Goal: Check status: Check status

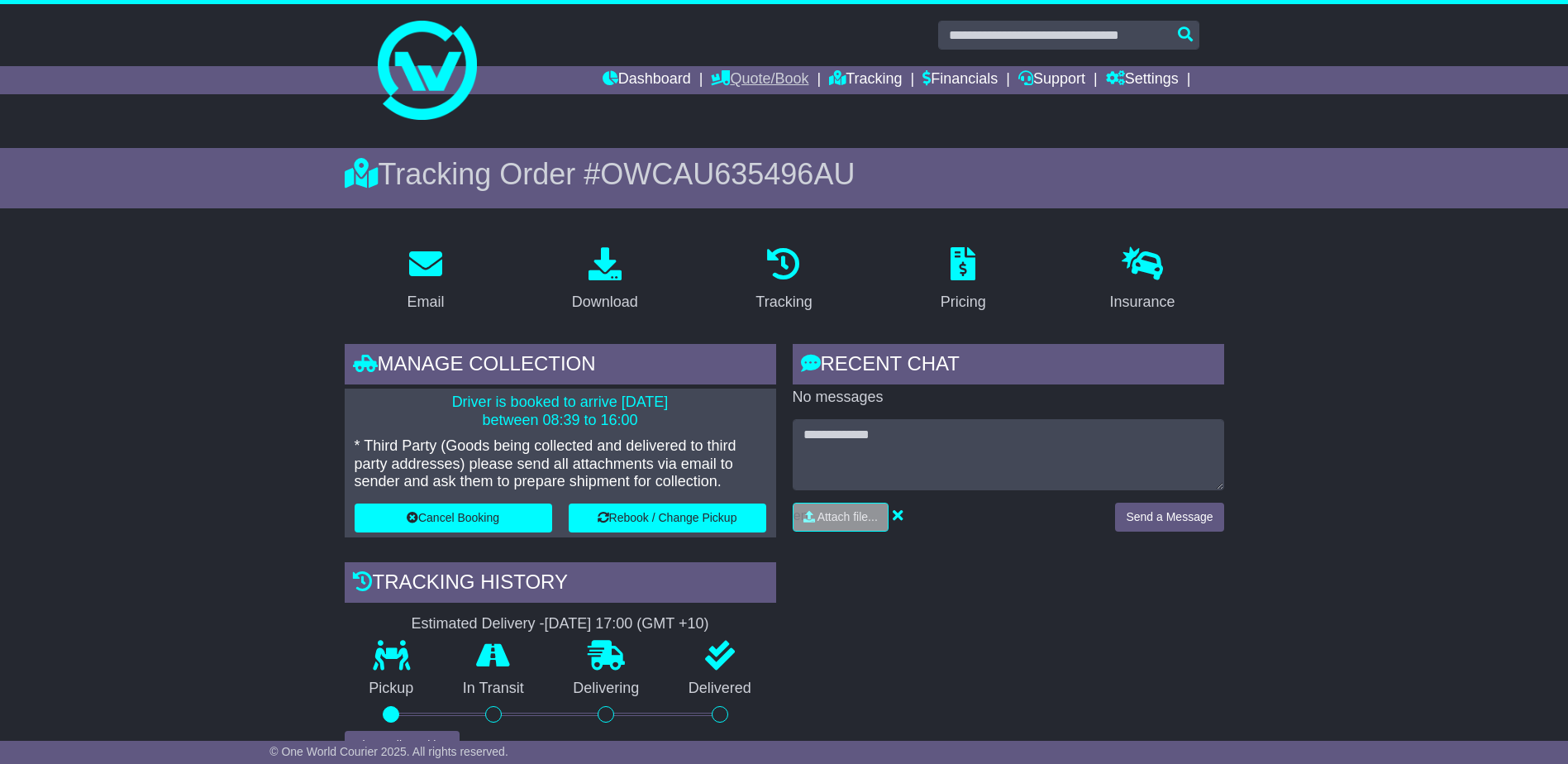
click at [746, 76] on link "Quote/Book" at bounding box center [759, 80] width 98 height 28
click at [734, 108] on link "Domestic" at bounding box center [777, 108] width 131 height 18
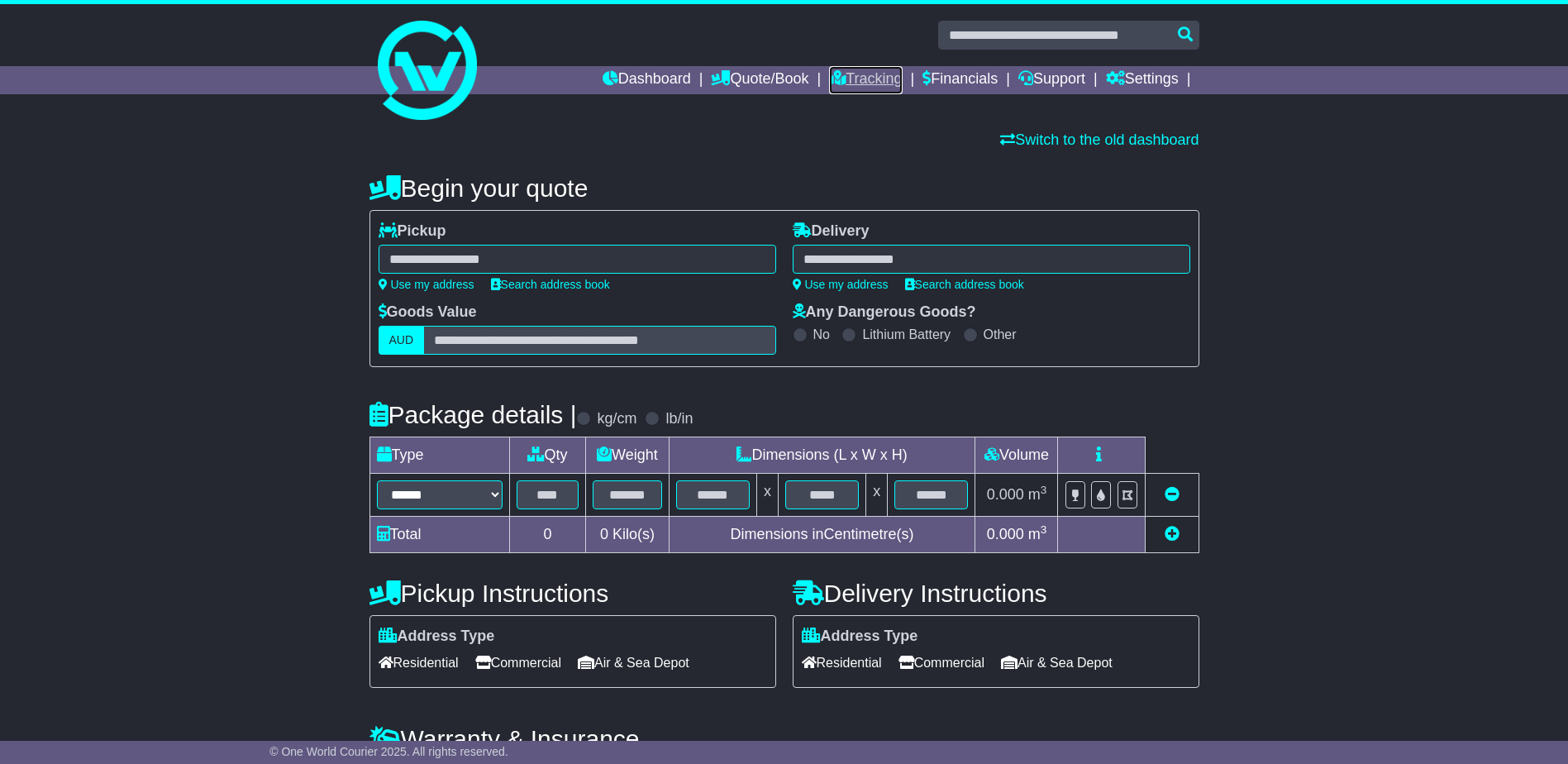
click at [875, 80] on link "Tracking" at bounding box center [865, 80] width 73 height 28
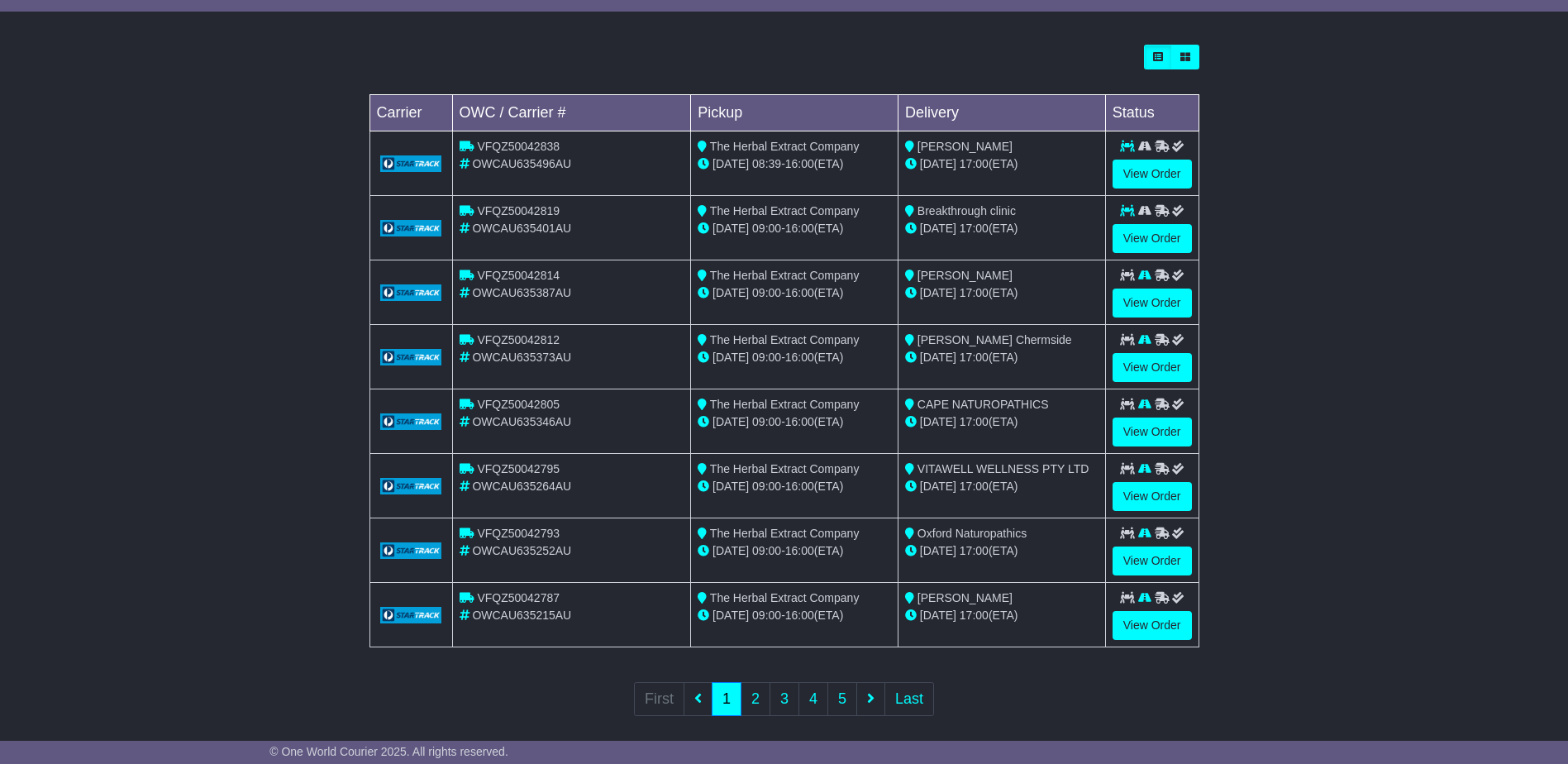
scroll to position [459, 0]
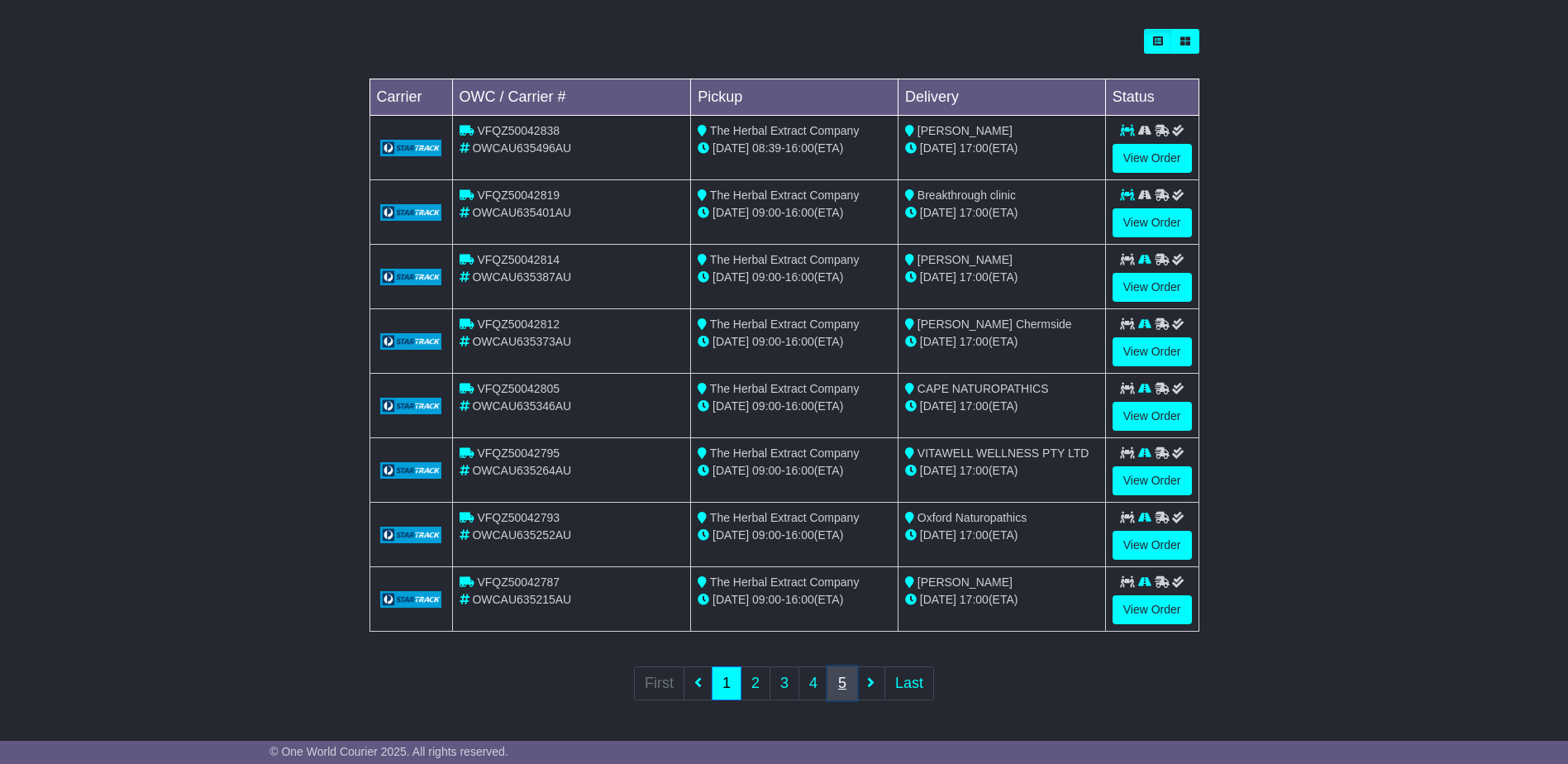
click at [843, 684] on link "5" at bounding box center [842, 682] width 29 height 34
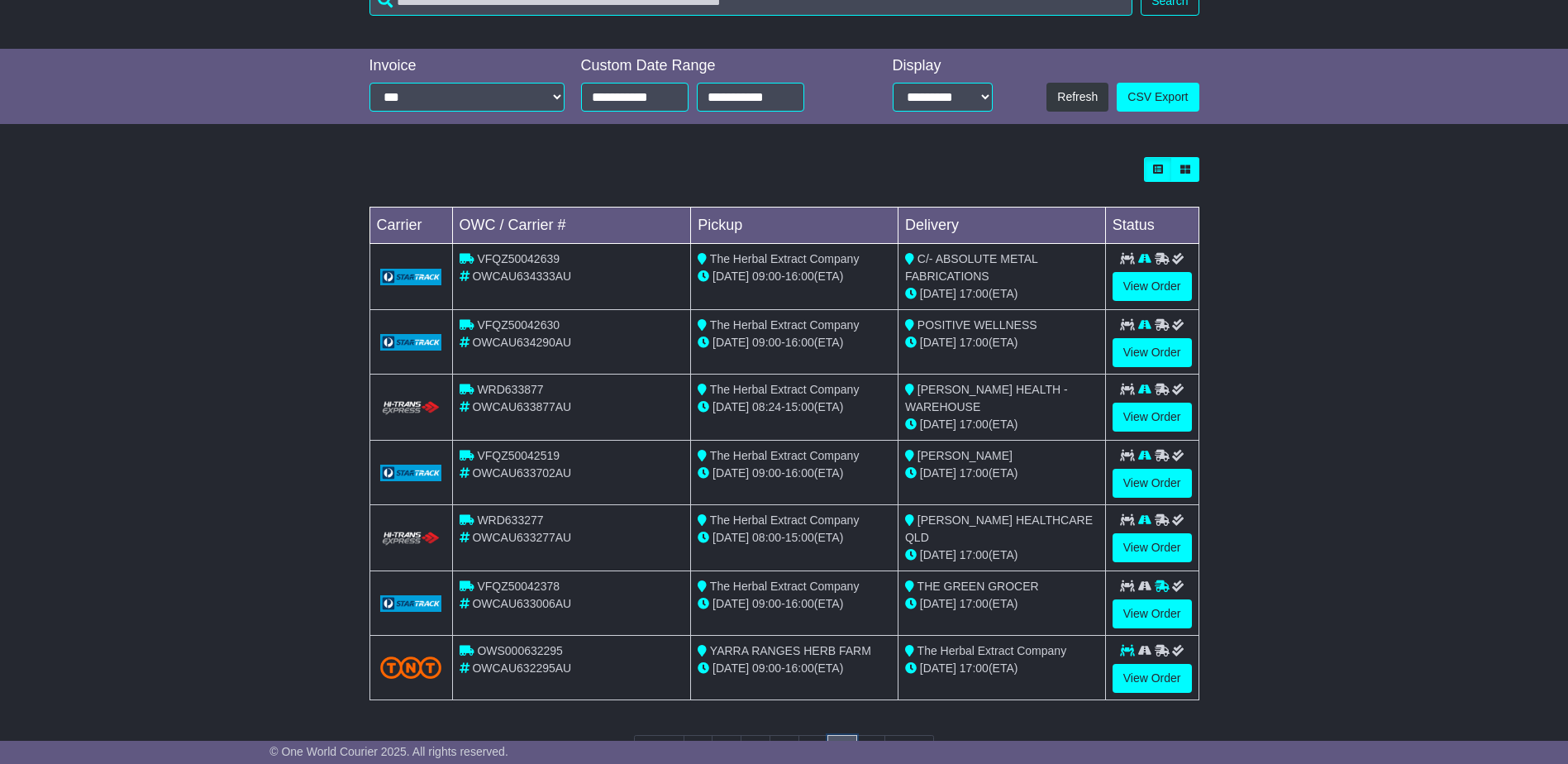
scroll to position [398, 0]
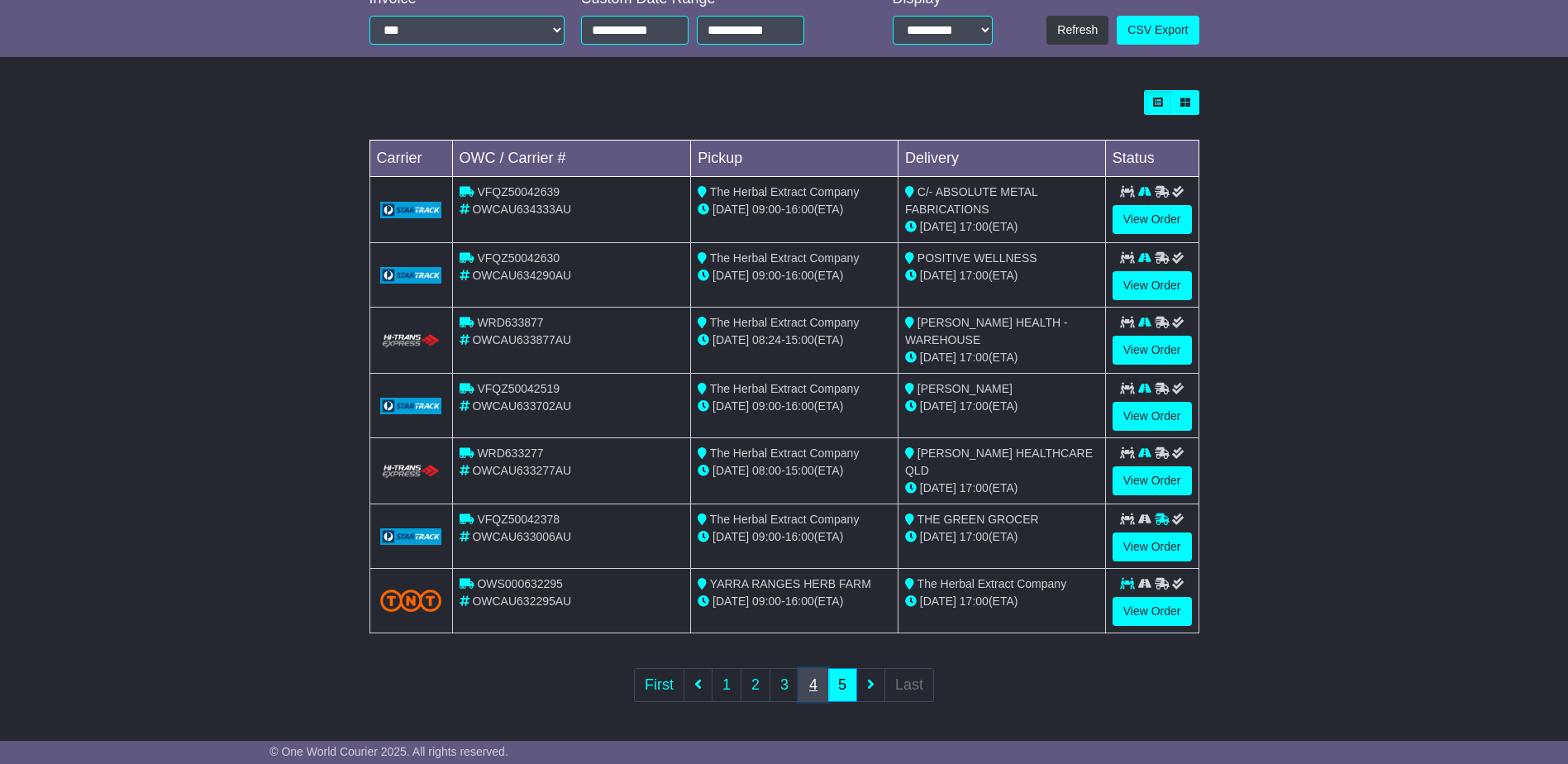
click at [809, 681] on link "4" at bounding box center [813, 684] width 29 height 34
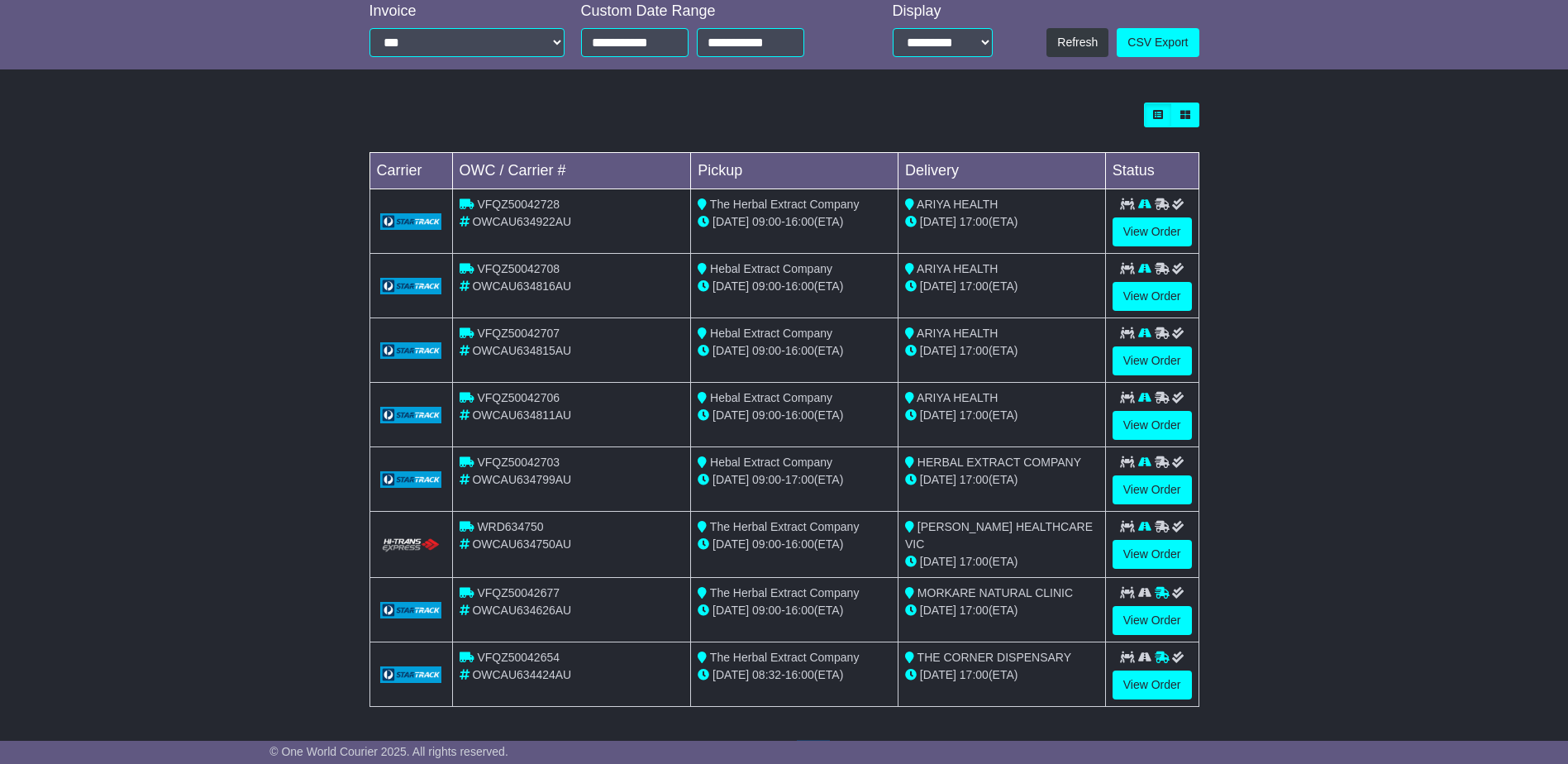
scroll to position [414, 0]
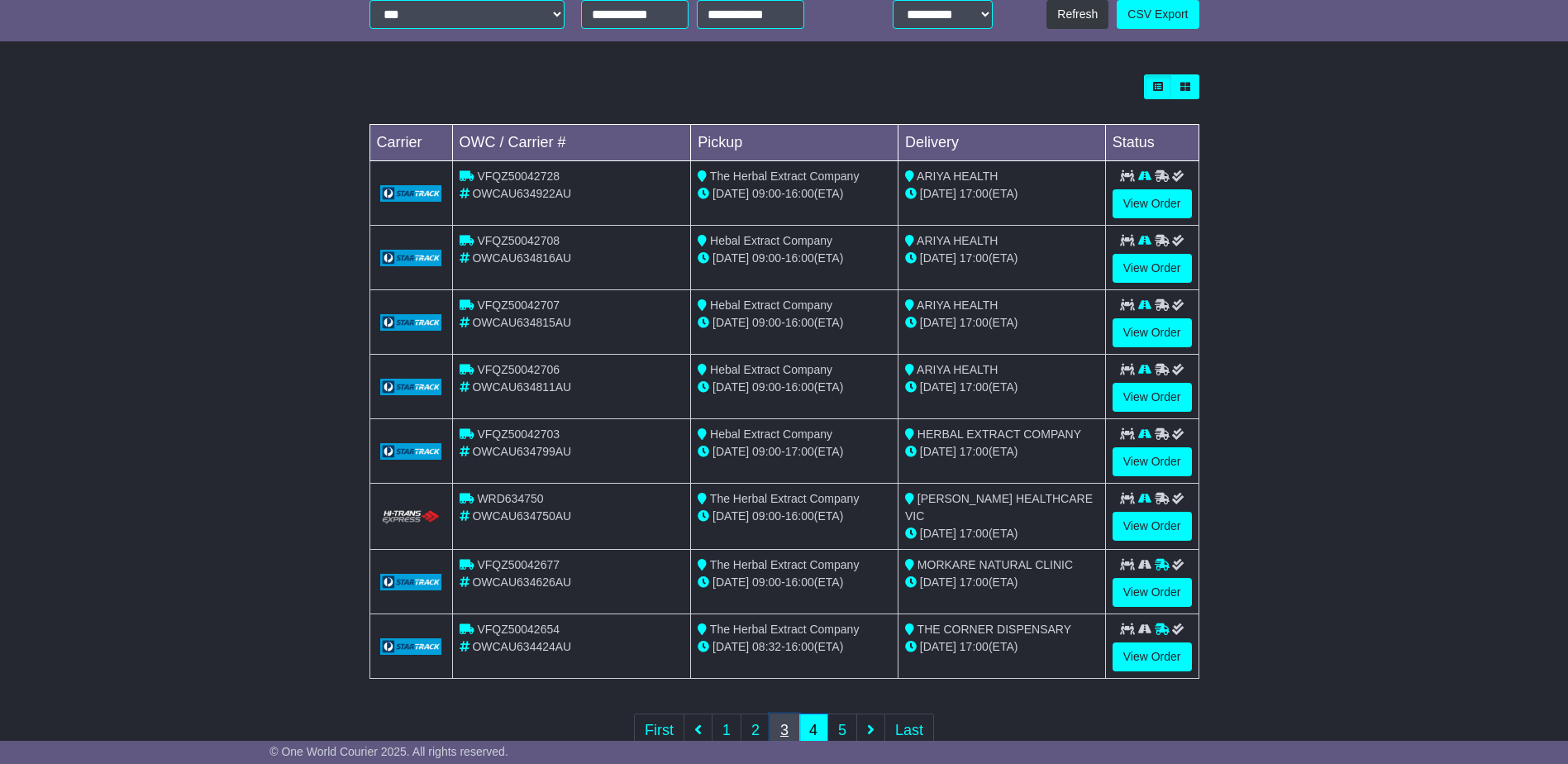
click at [781, 726] on link "3" at bounding box center [784, 730] width 29 height 34
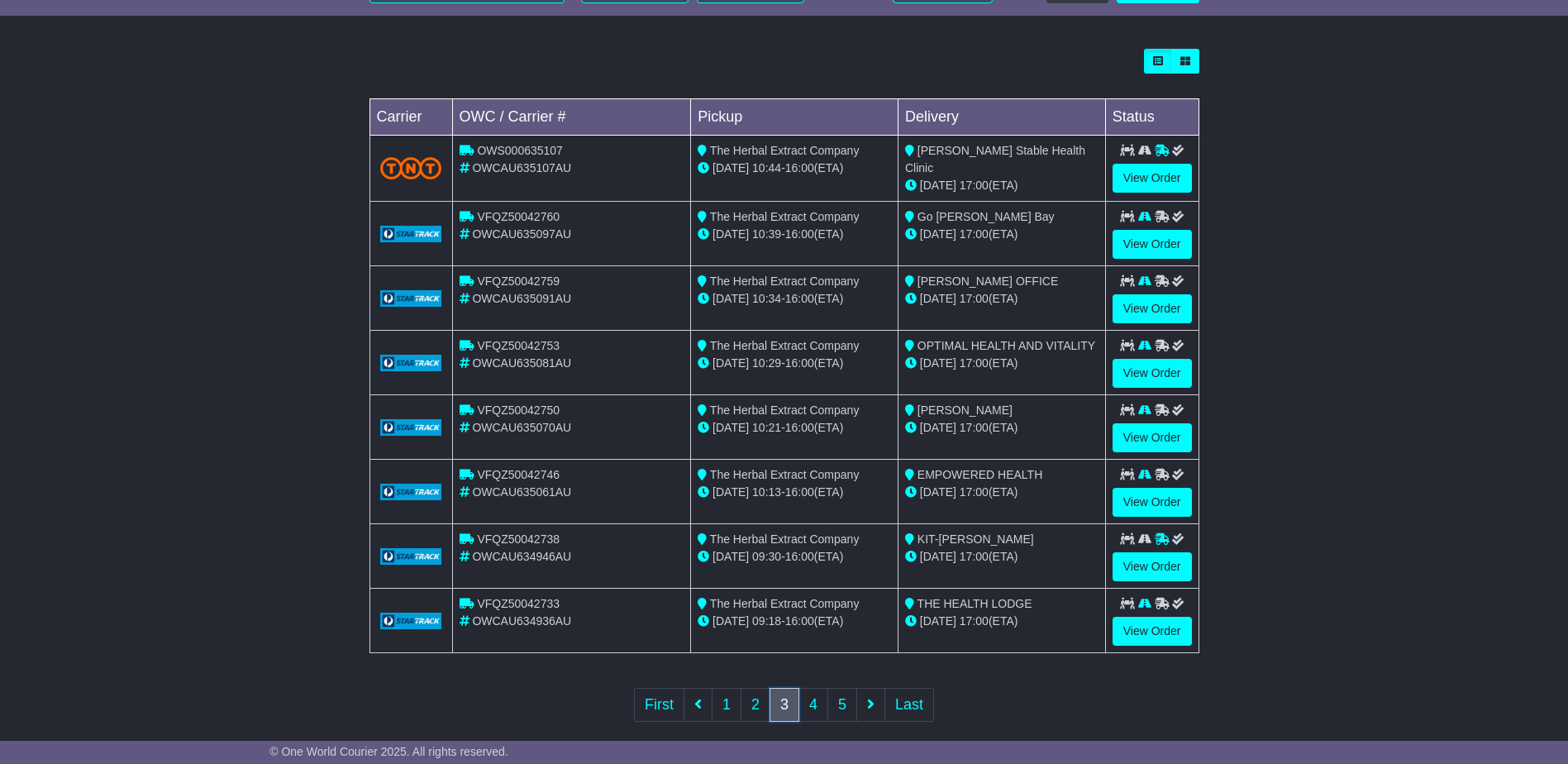
scroll to position [460, 0]
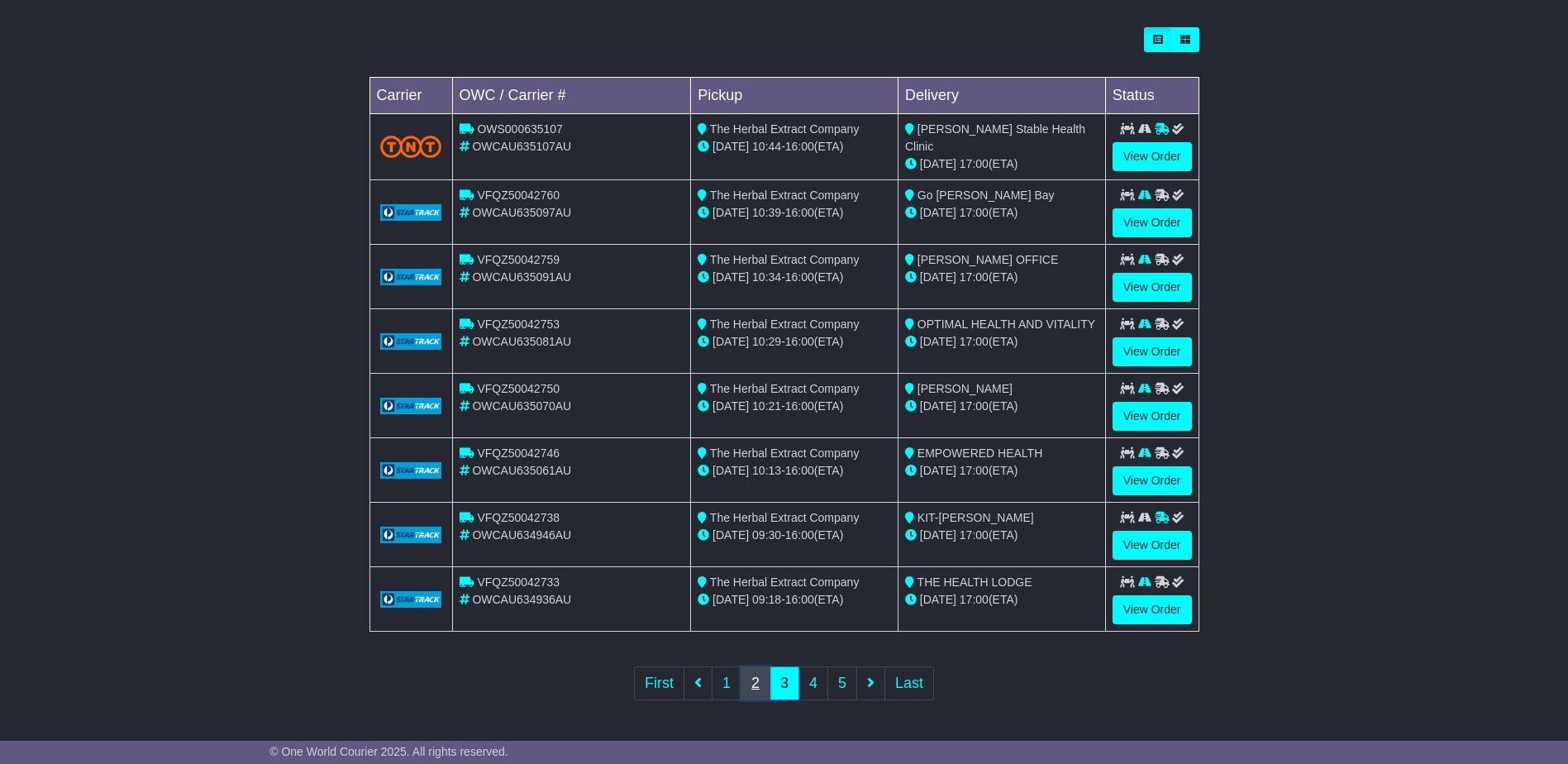
click at [754, 685] on link "2" at bounding box center [755, 682] width 29 height 34
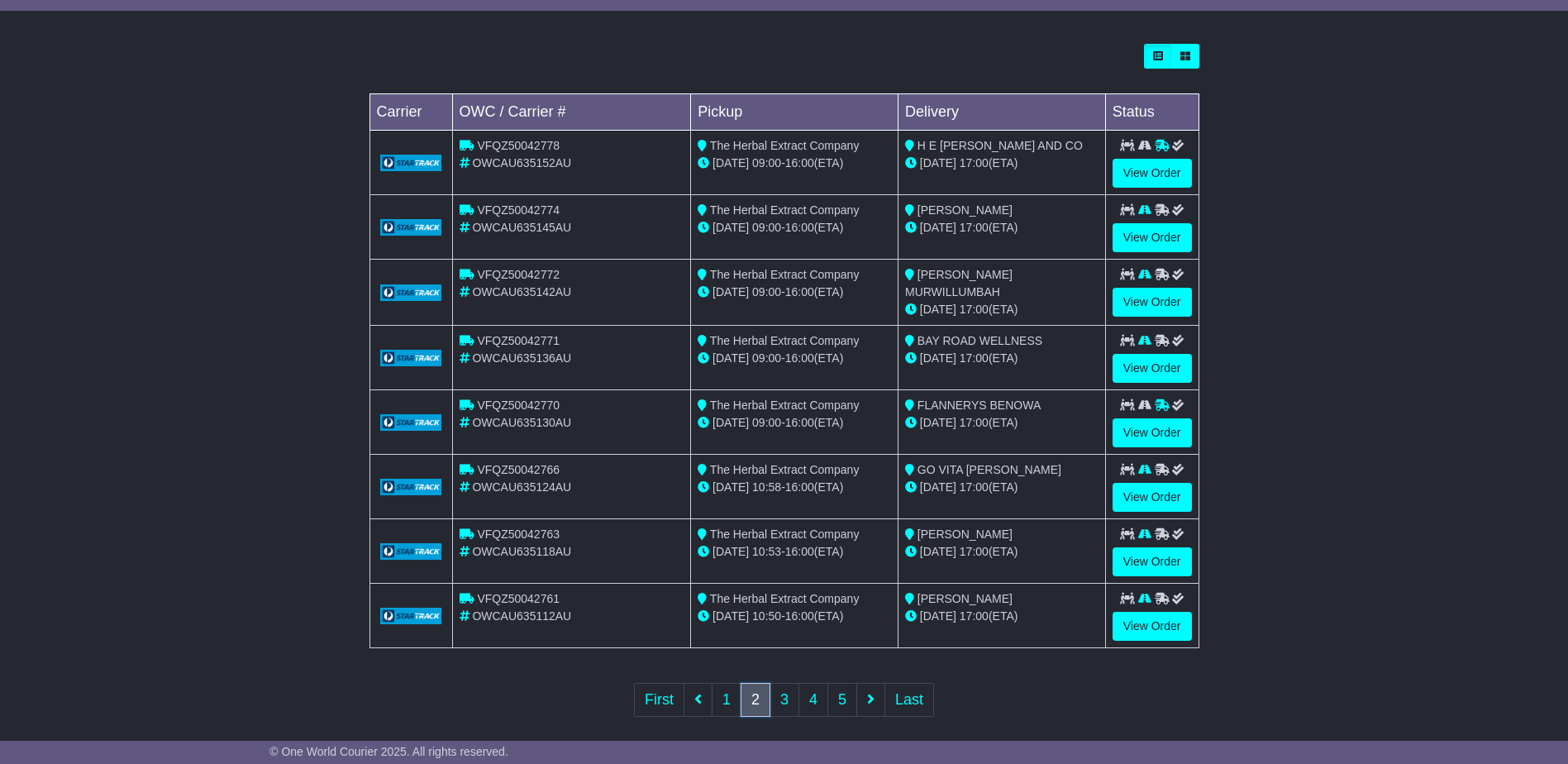
scroll to position [459, 0]
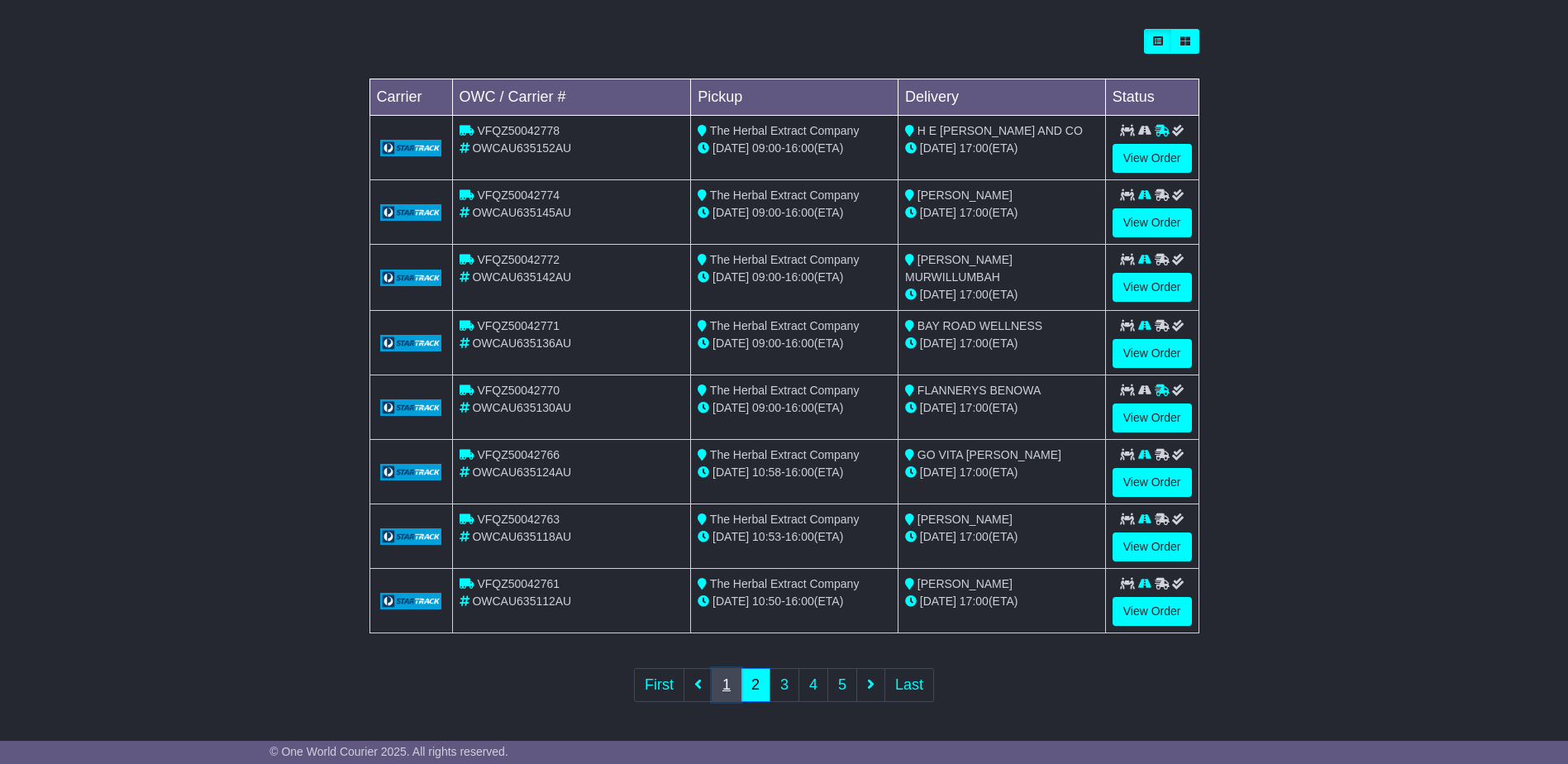
click at [728, 683] on link "1" at bounding box center [726, 684] width 29 height 34
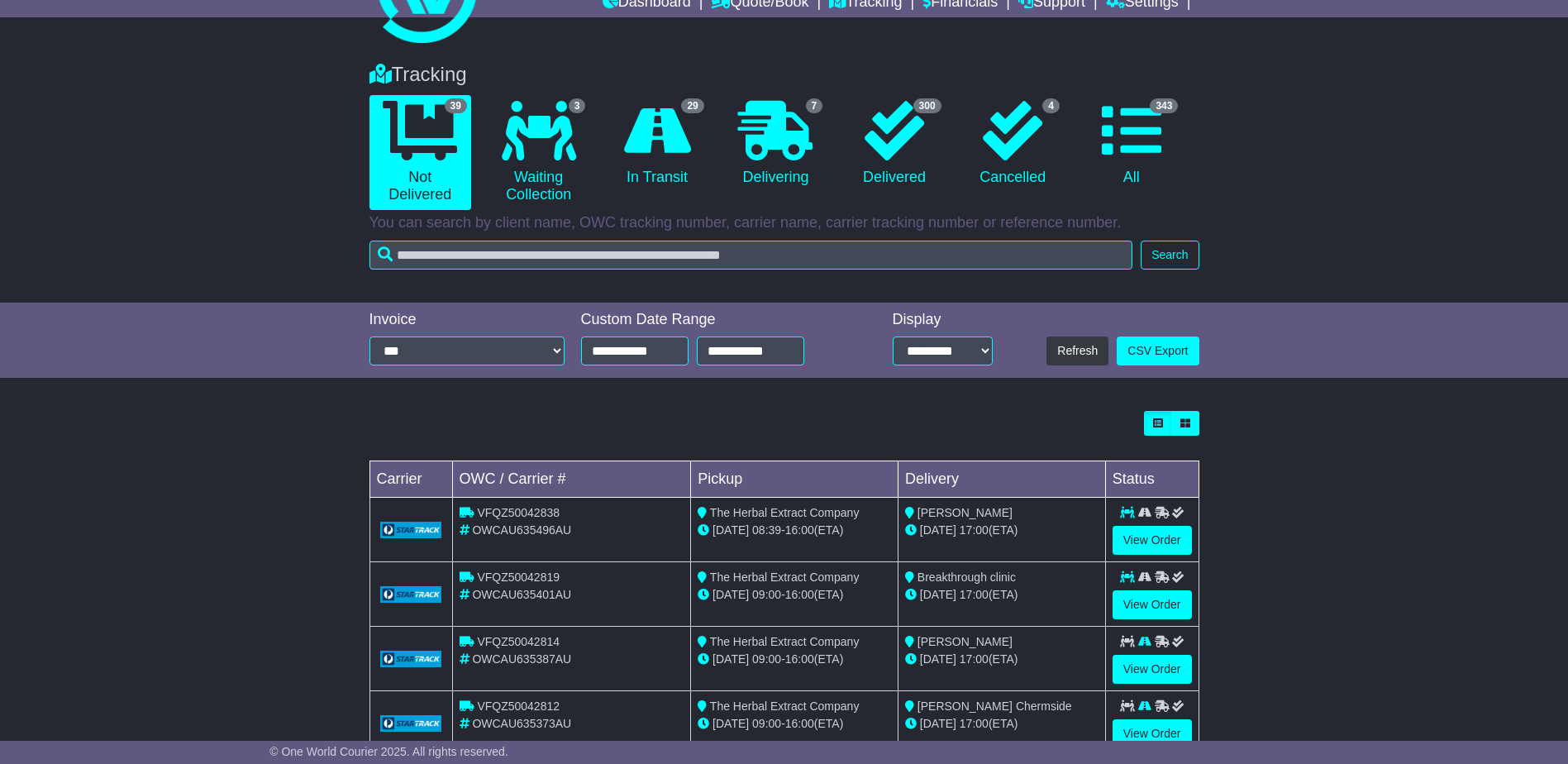
scroll to position [0, 0]
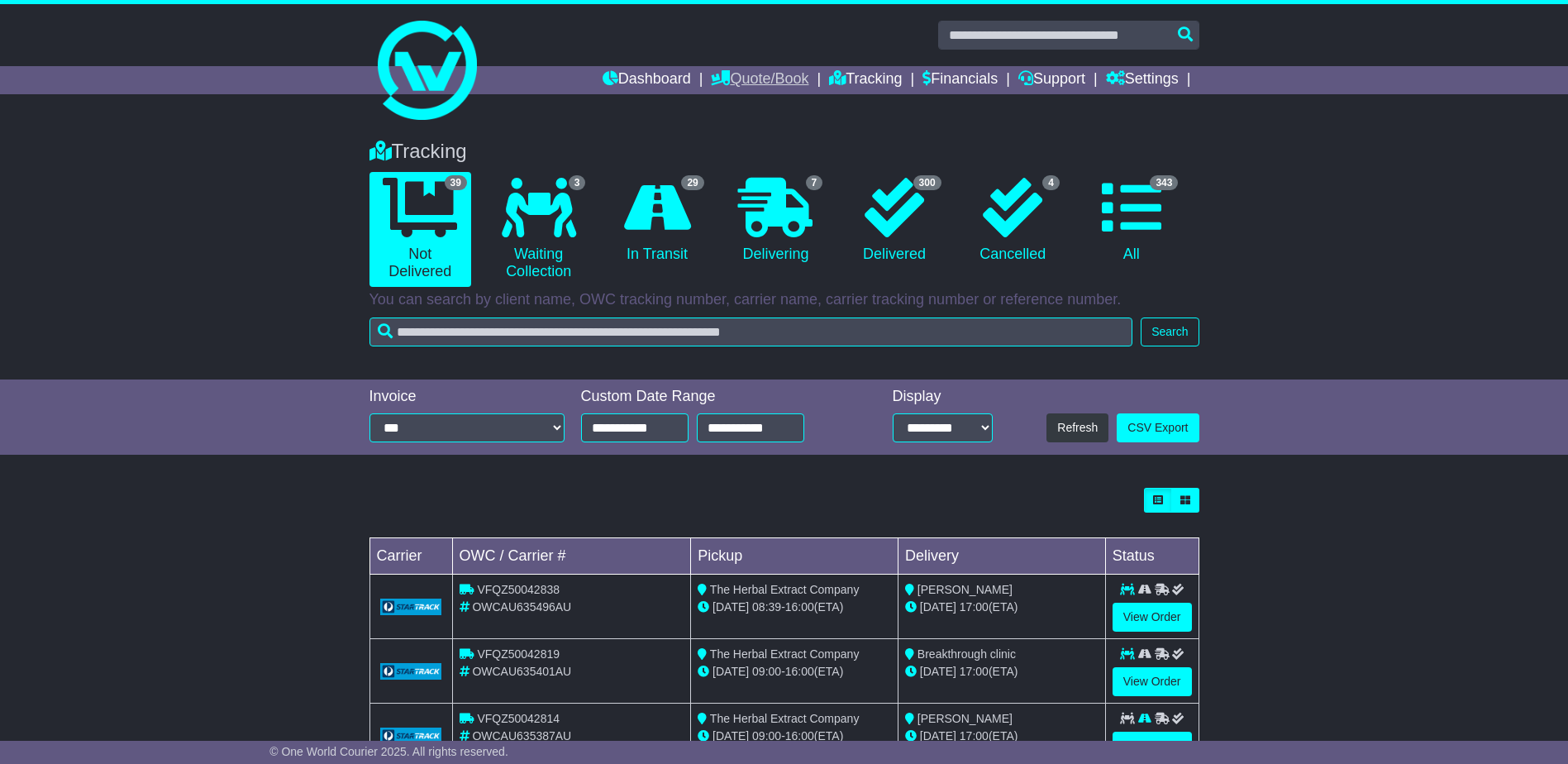
click at [780, 78] on link "Quote/Book" at bounding box center [759, 80] width 98 height 28
click at [745, 110] on link "Domestic" at bounding box center [777, 108] width 131 height 18
